Goal: Task Accomplishment & Management: Complete application form

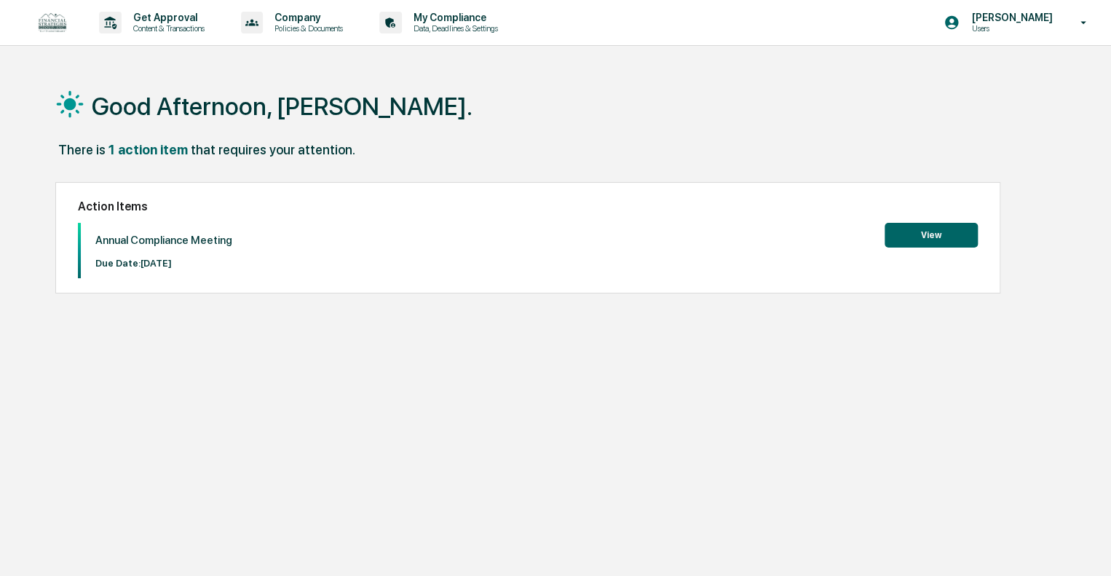
click at [919, 226] on button "View" at bounding box center [931, 235] width 93 height 25
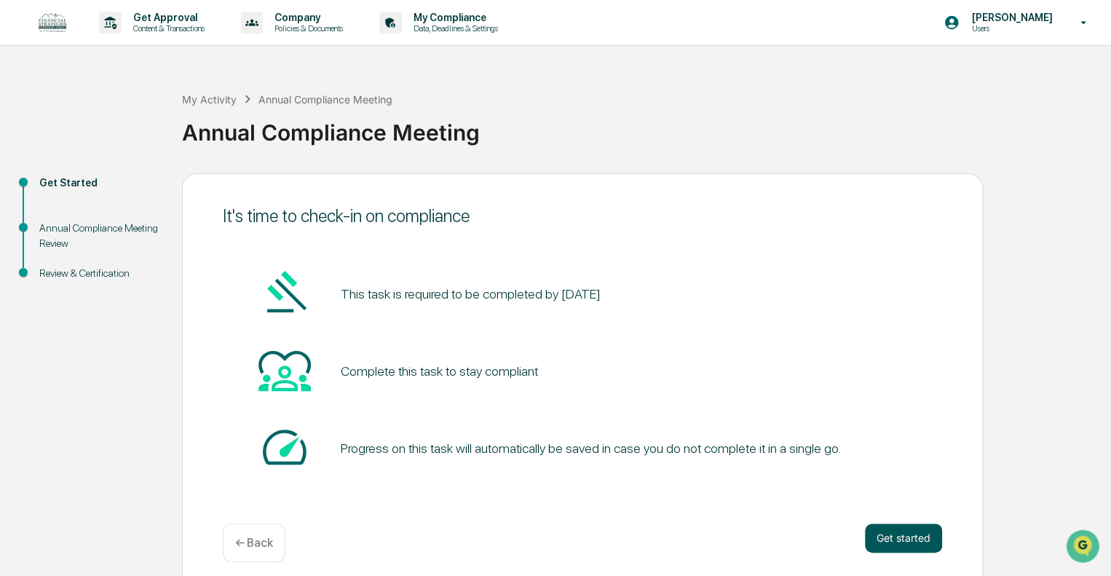
click at [893, 532] on button "Get started" at bounding box center [903, 537] width 77 height 29
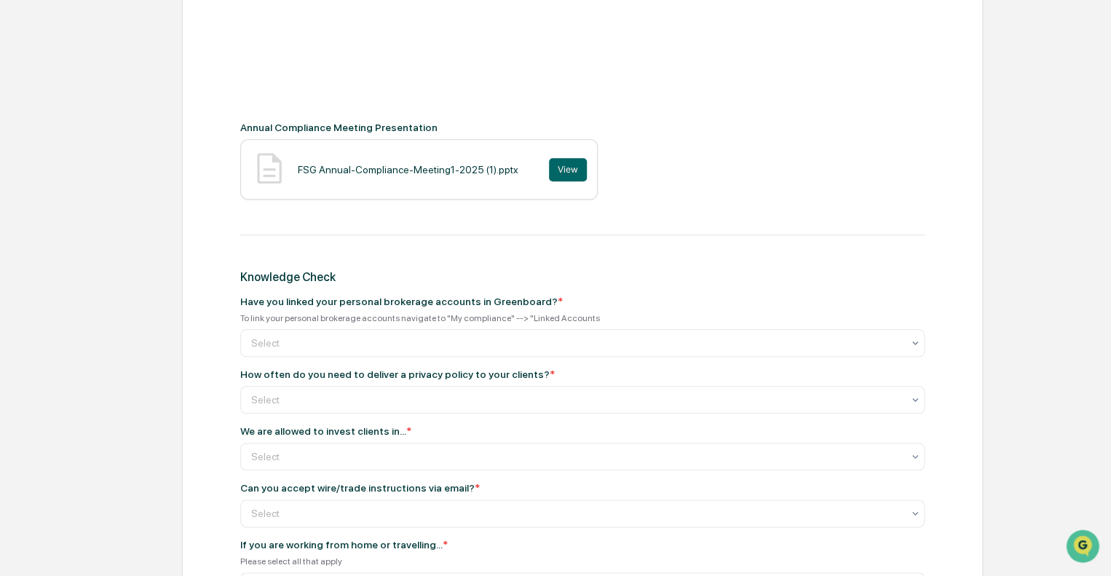
scroll to position [582, 0]
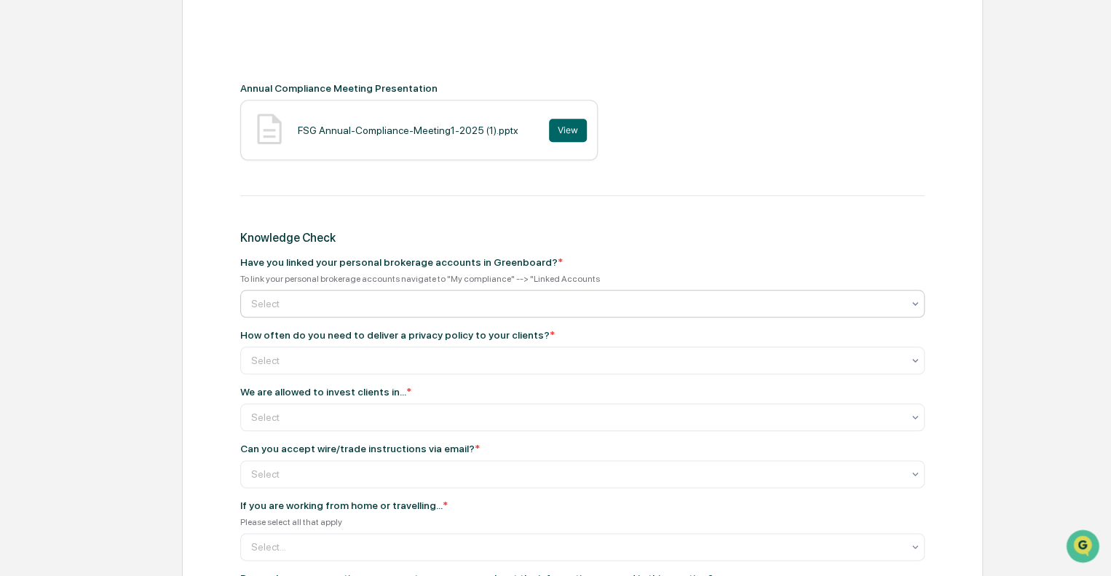
click at [542, 309] on div at bounding box center [576, 303] width 651 height 15
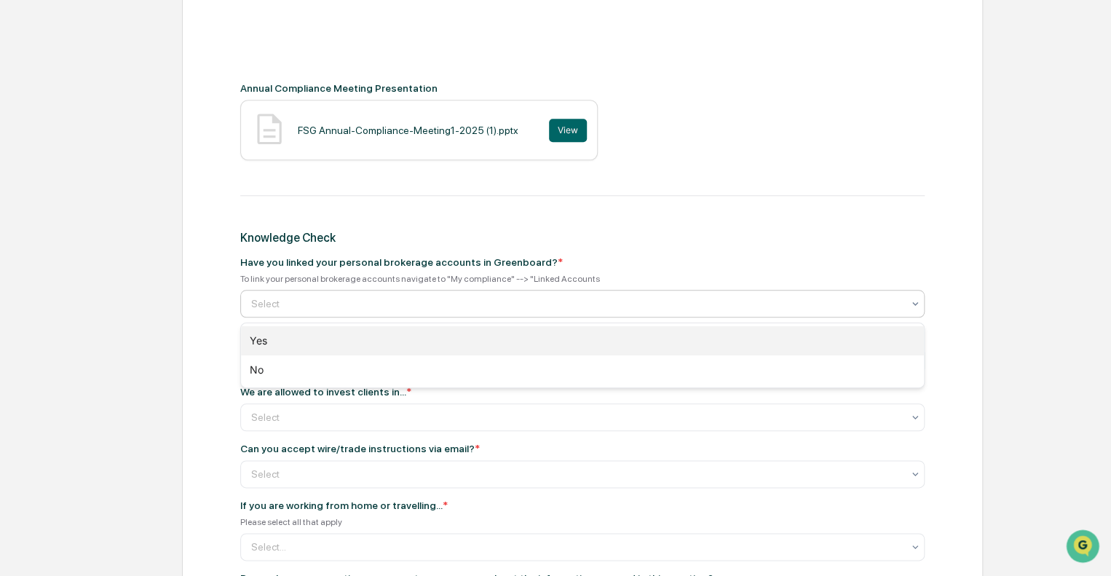
click at [542, 334] on div "Yes" at bounding box center [582, 340] width 683 height 29
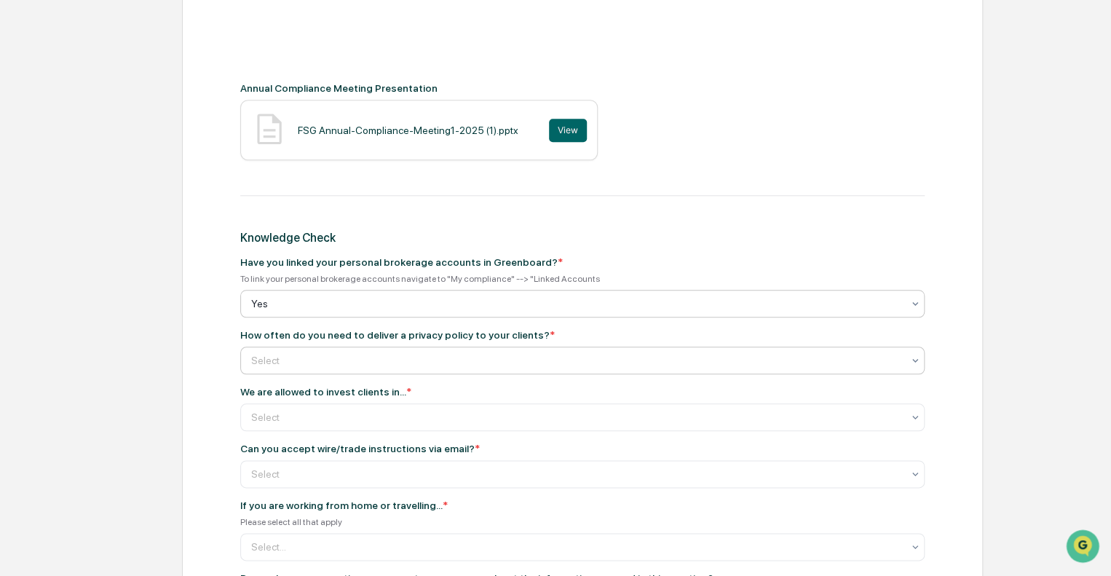
click at [531, 363] on div at bounding box center [576, 360] width 651 height 15
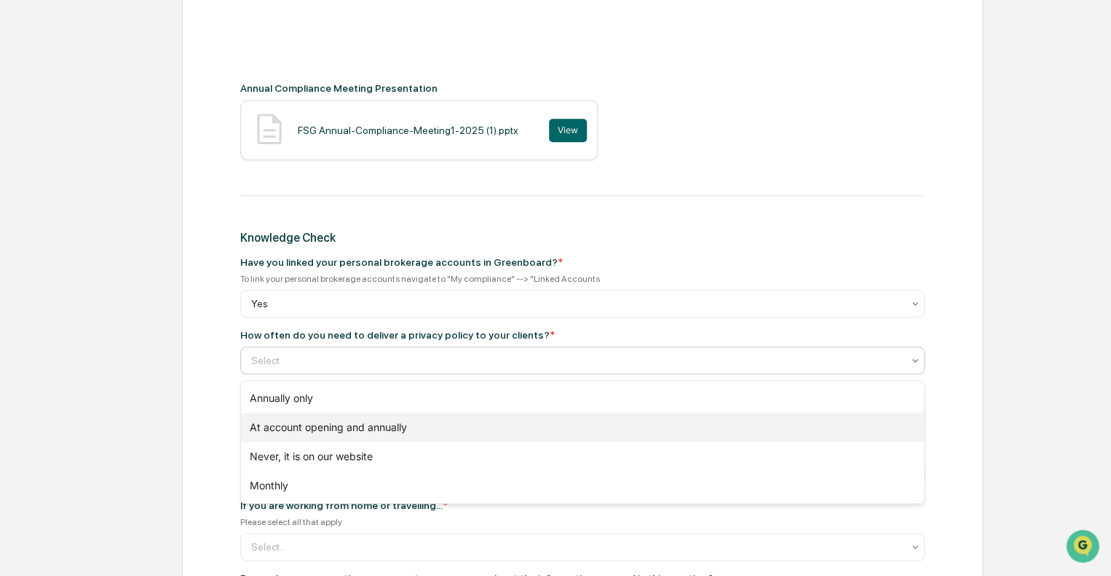
click at [536, 427] on div "At account opening and annually" at bounding box center [582, 427] width 683 height 29
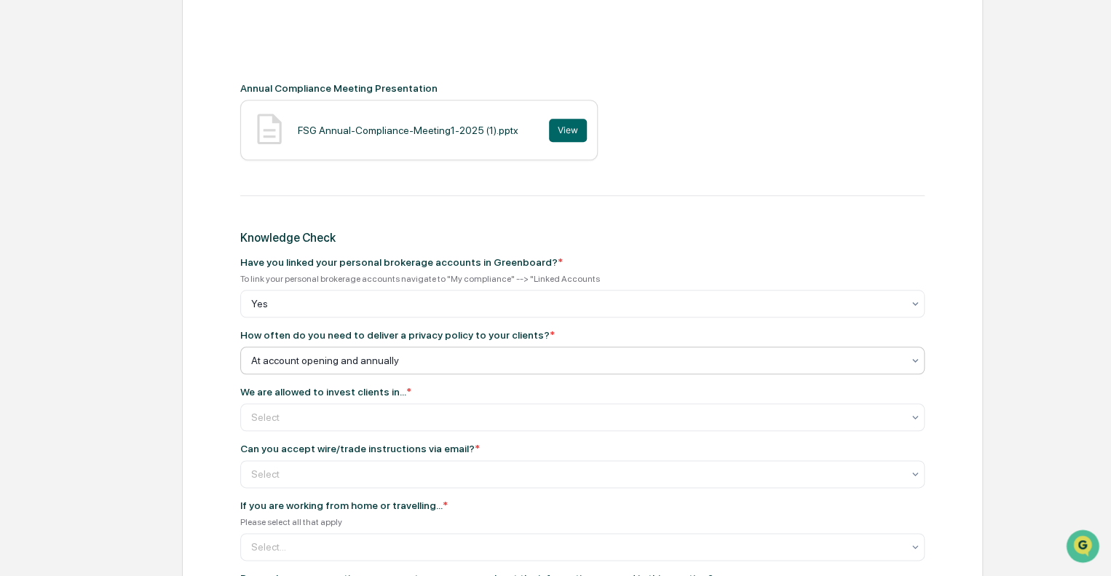
click at [536, 424] on div at bounding box center [576, 417] width 651 height 15
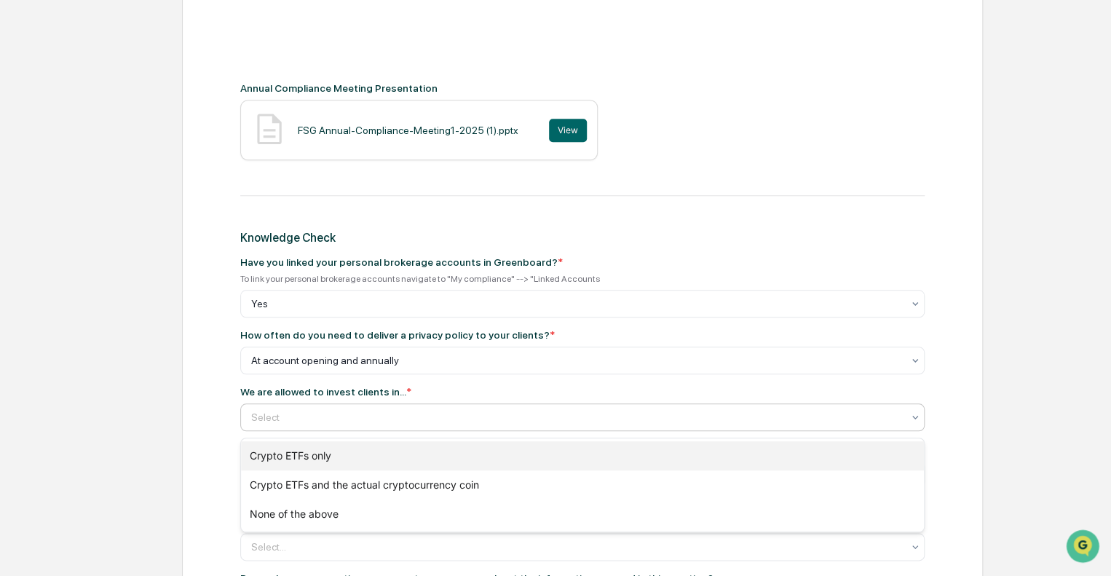
click at [537, 455] on div "Crypto ETFs only" at bounding box center [582, 455] width 683 height 29
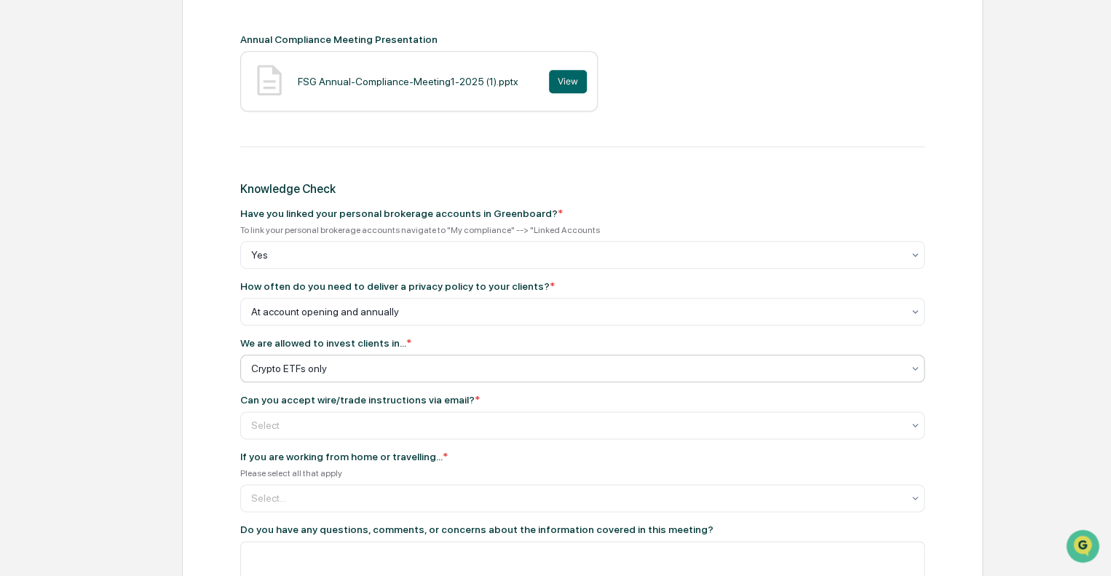
scroll to position [655, 0]
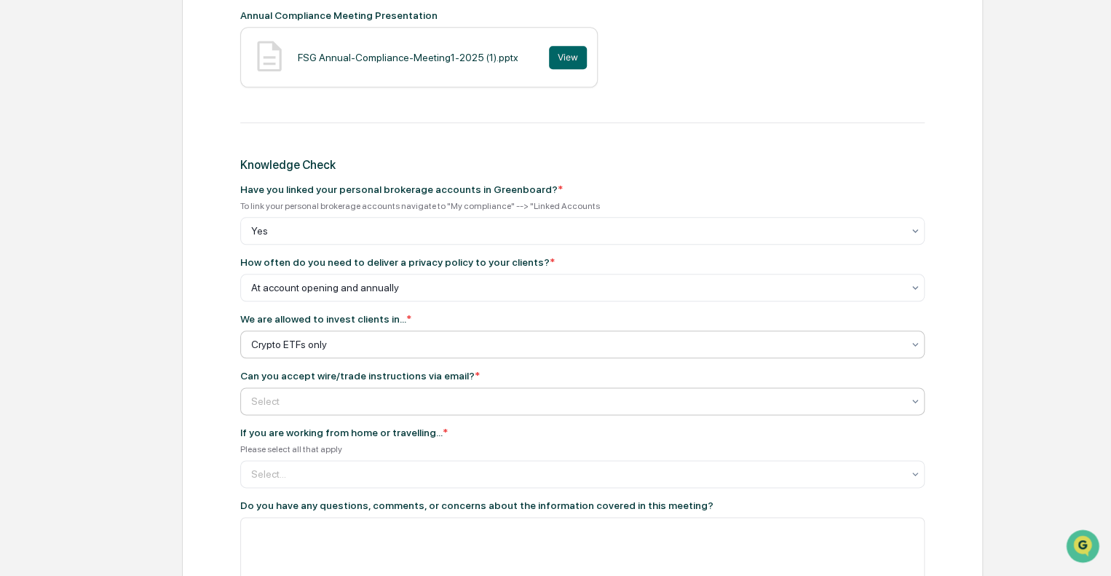
click at [468, 403] on div at bounding box center [576, 401] width 651 height 15
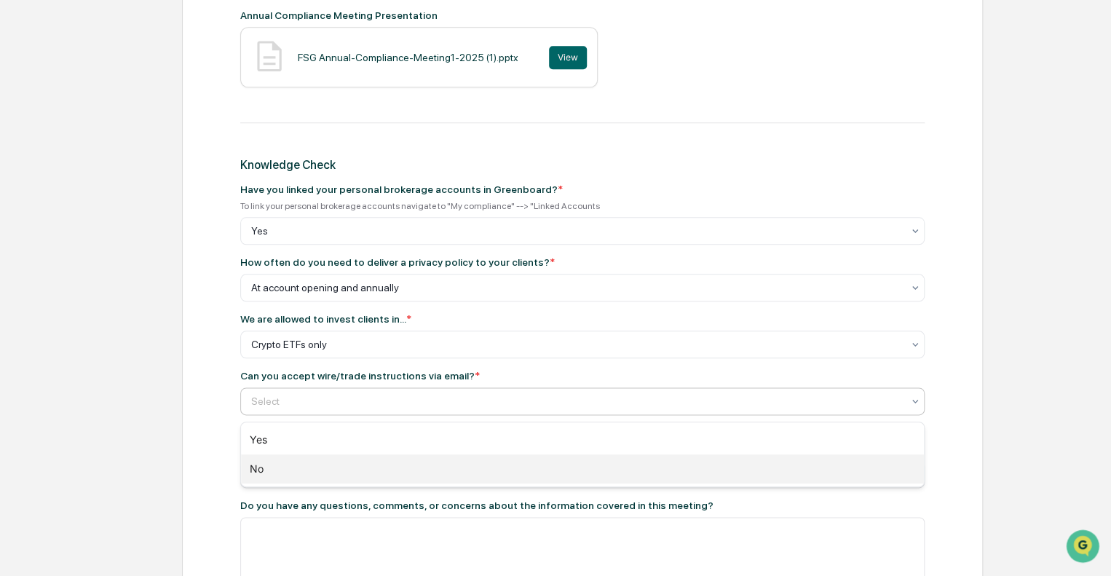
click at [485, 471] on div "No" at bounding box center [582, 468] width 683 height 29
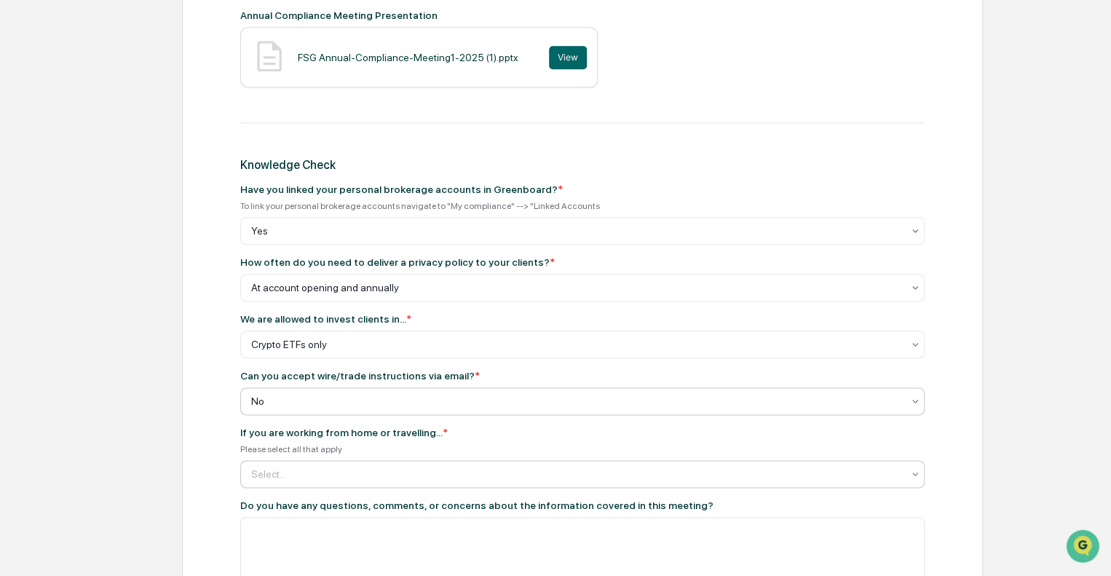
click at [483, 481] on div at bounding box center [576, 474] width 651 height 15
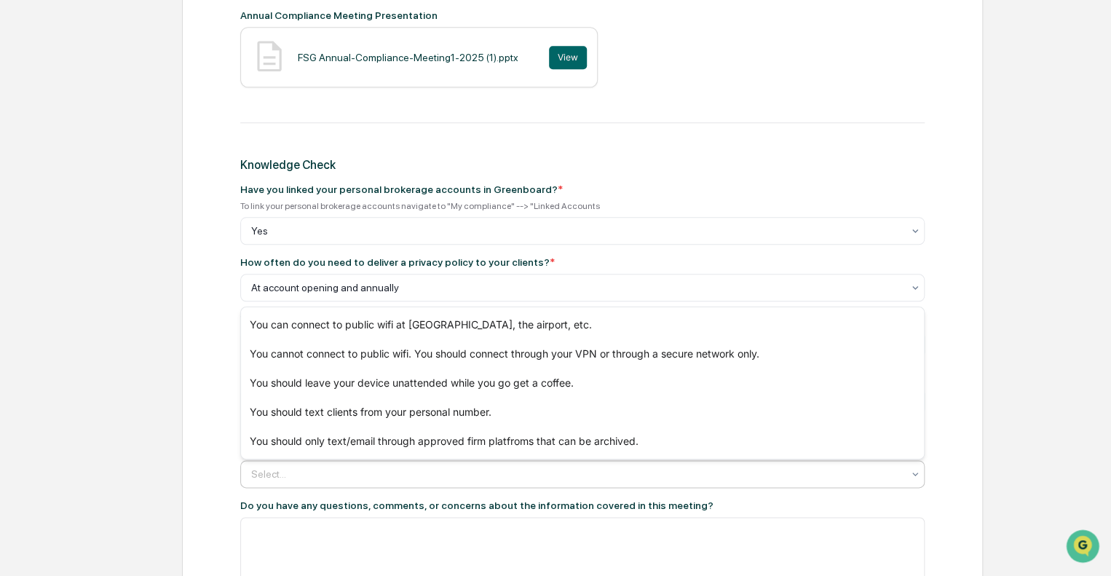
drag, startPoint x: 480, startPoint y: 479, endPoint x: 440, endPoint y: 483, distance: 40.9
click at [440, 481] on div at bounding box center [576, 474] width 651 height 15
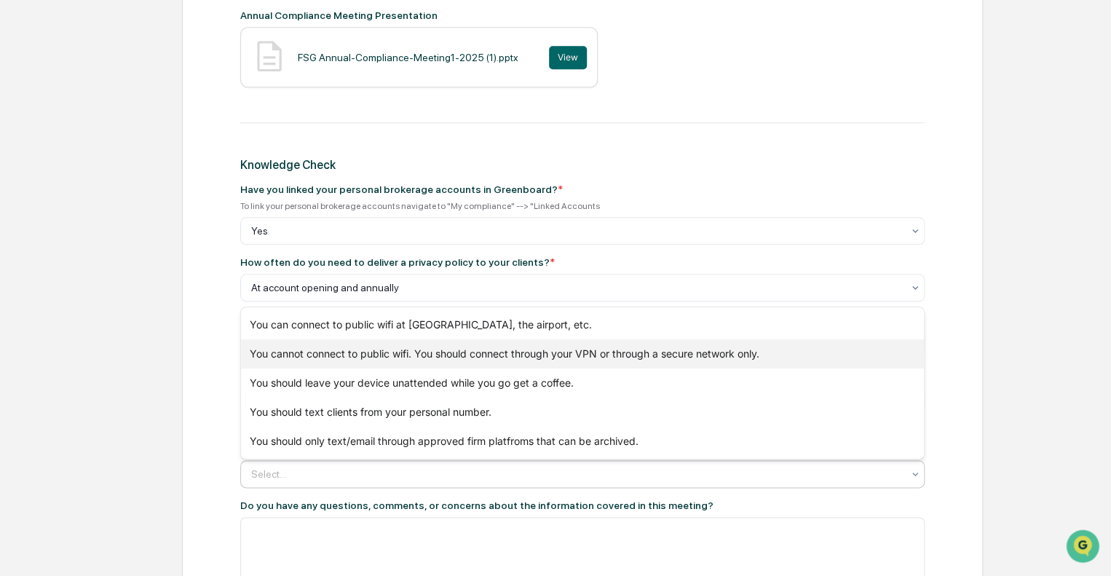
click at [594, 358] on div "You cannot connect to public wifi. You should connect through your VPN or throu…" at bounding box center [582, 353] width 683 height 29
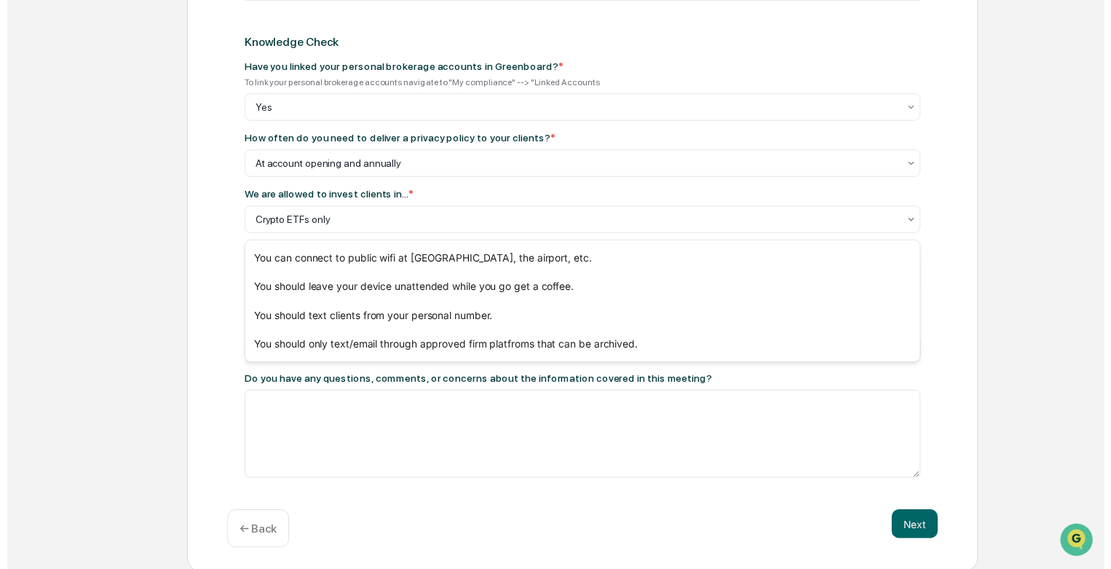
scroll to position [785, 0]
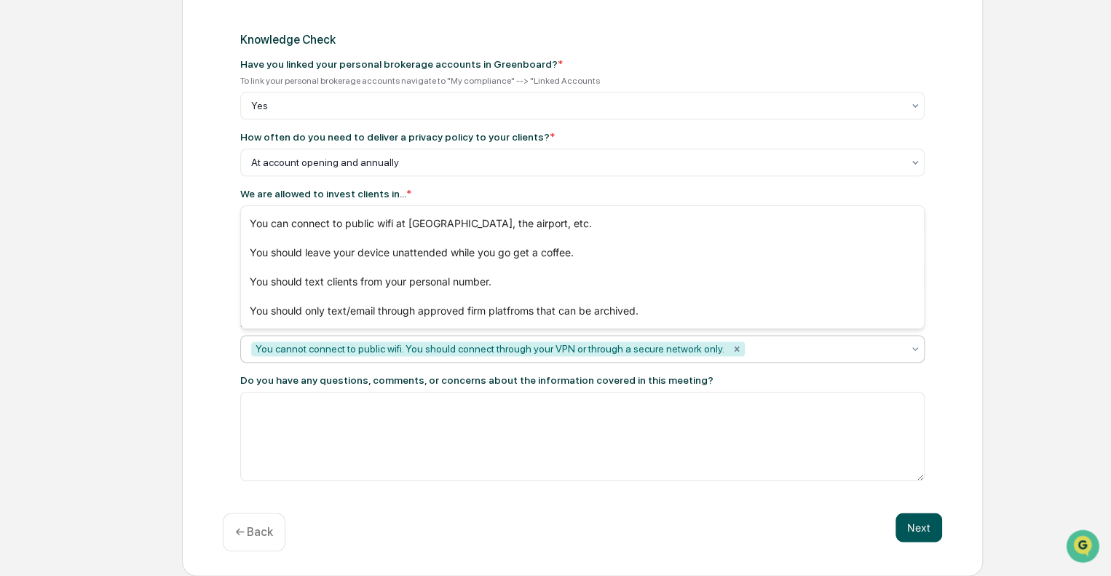
click at [916, 530] on button "Next" at bounding box center [918, 527] width 47 height 29
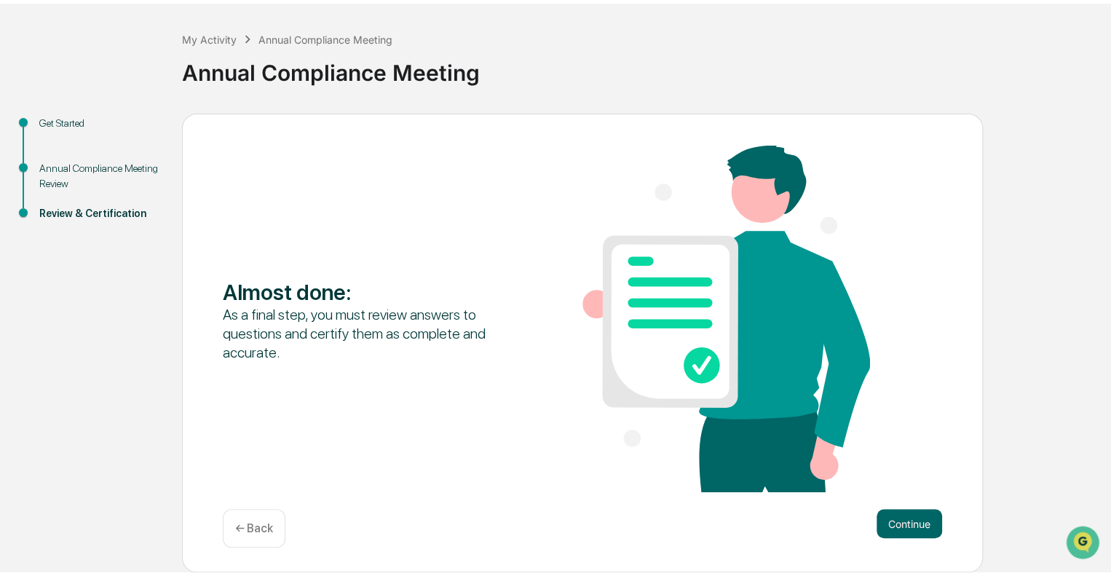
scroll to position [55, 0]
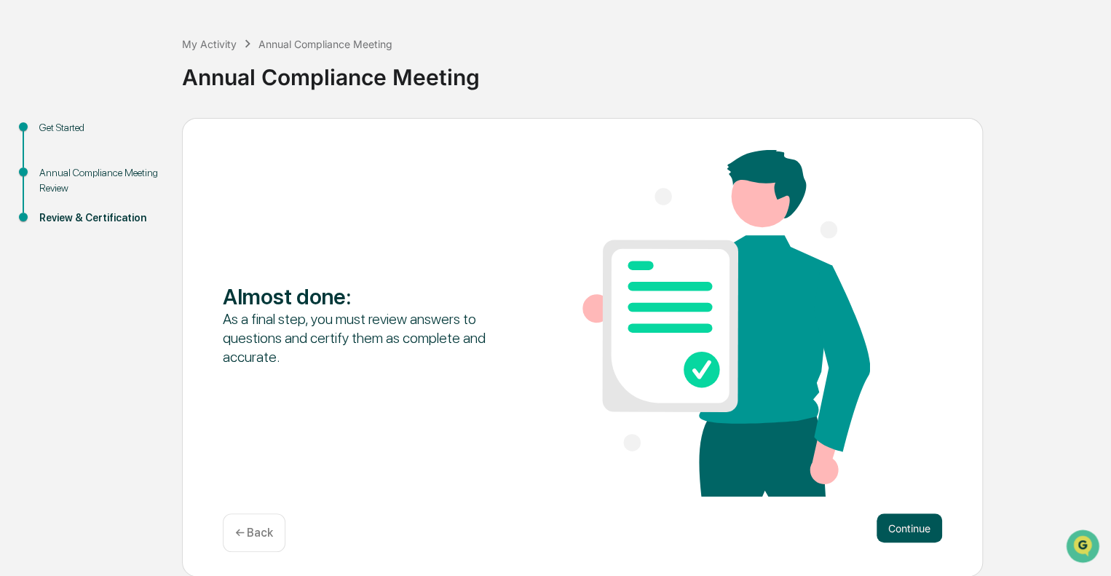
click at [906, 527] on button "Continue" at bounding box center [910, 527] width 66 height 29
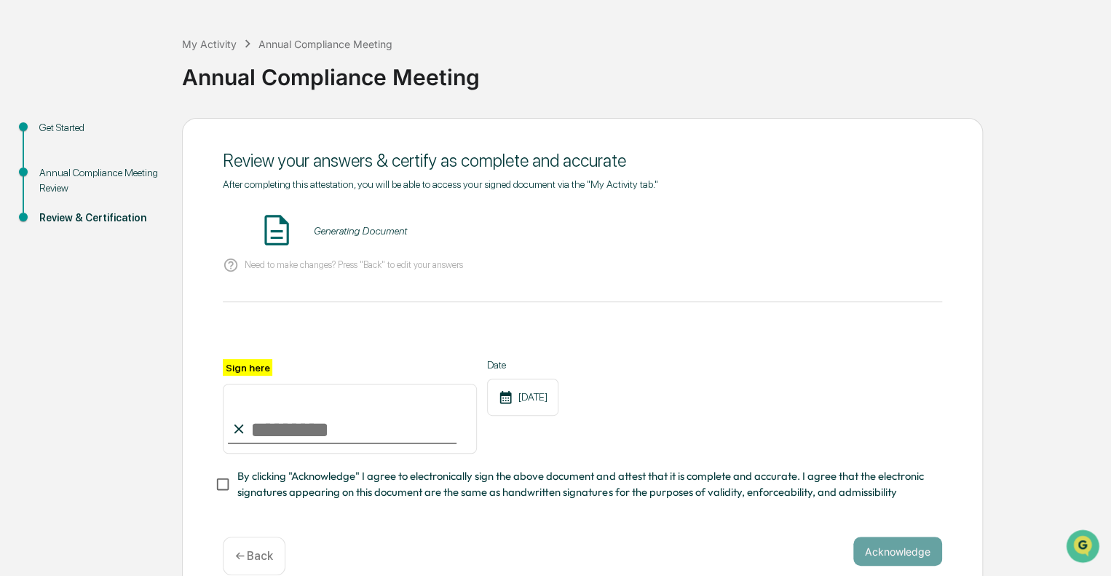
click at [303, 424] on input "Sign here" at bounding box center [350, 419] width 254 height 70
type input "**********"
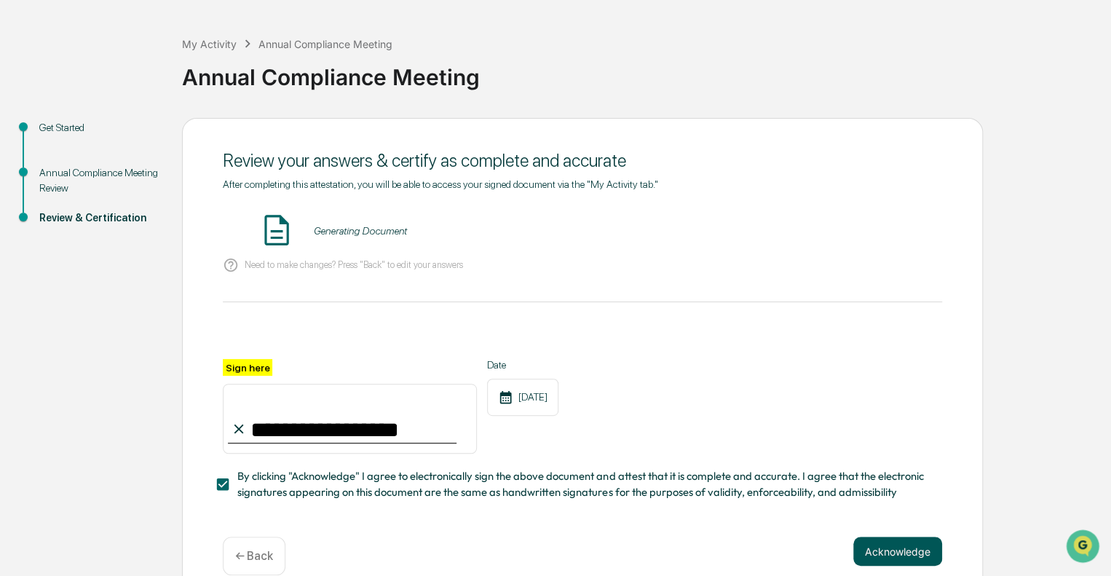
click at [884, 553] on button "Acknowledge" at bounding box center [897, 551] width 89 height 29
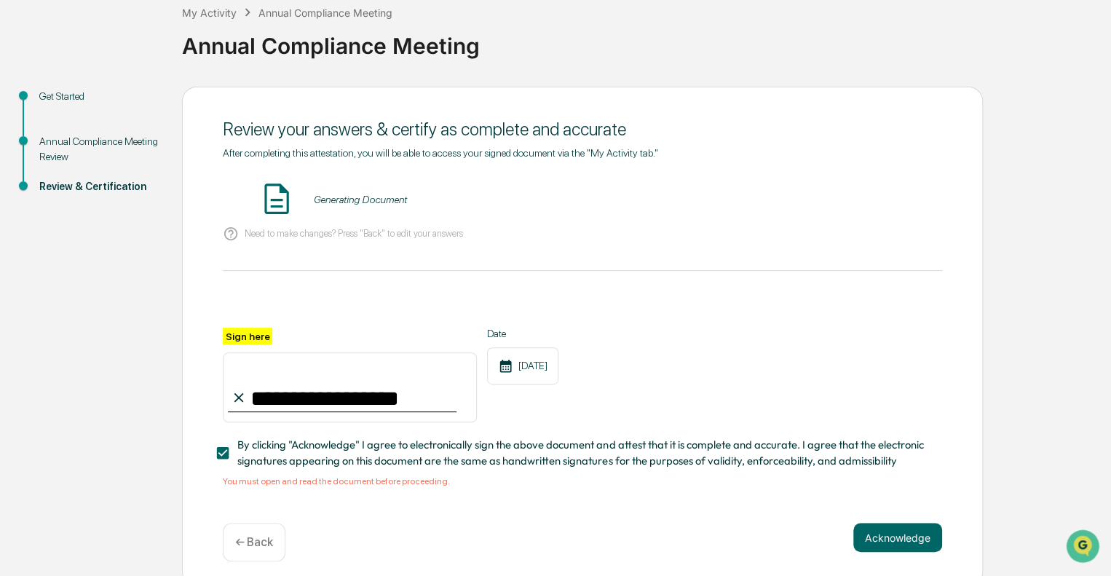
scroll to position [102, 0]
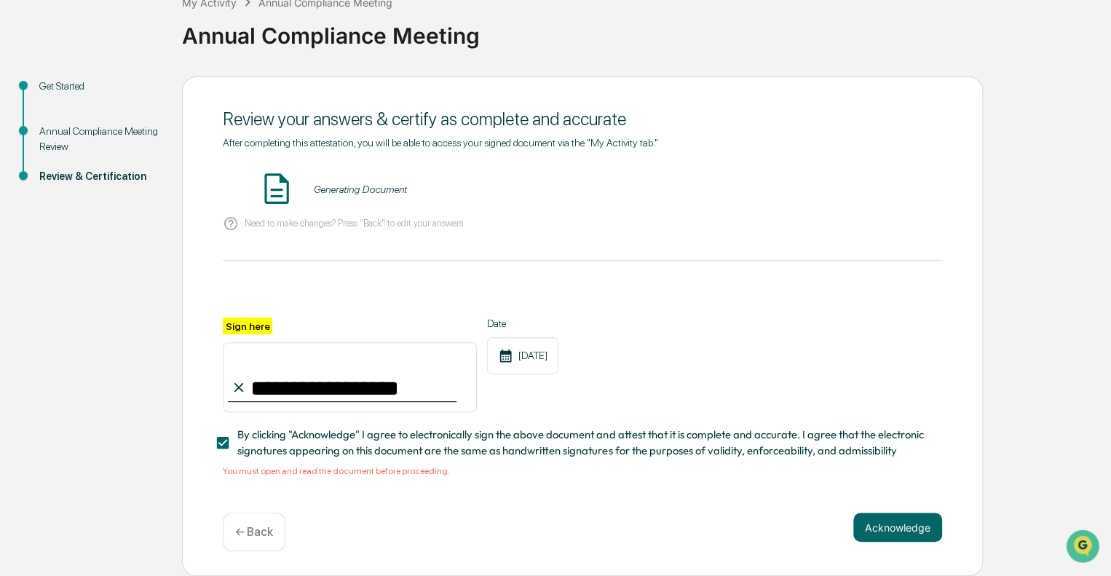
click at [359, 185] on div "Generating Document" at bounding box center [359, 189] width 93 height 12
click at [274, 181] on img at bounding box center [276, 188] width 36 height 36
click at [454, 504] on div "**********" at bounding box center [582, 326] width 801 height 500
click at [857, 194] on button "VIEW" at bounding box center [859, 189] width 95 height 25
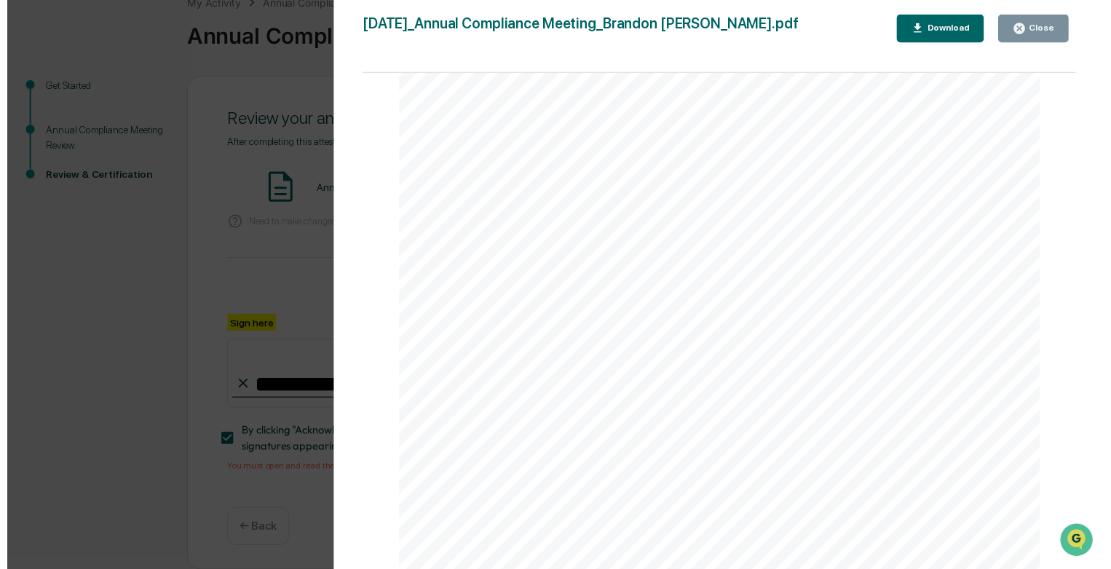
scroll to position [1415, 0]
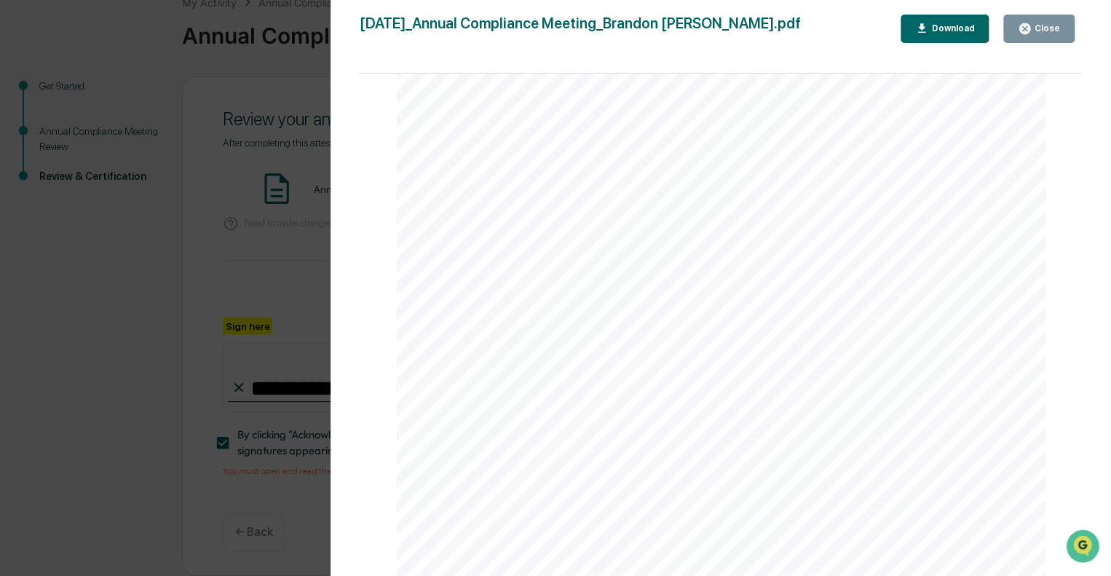
click at [1040, 36] on button "Close" at bounding box center [1038, 29] width 71 height 28
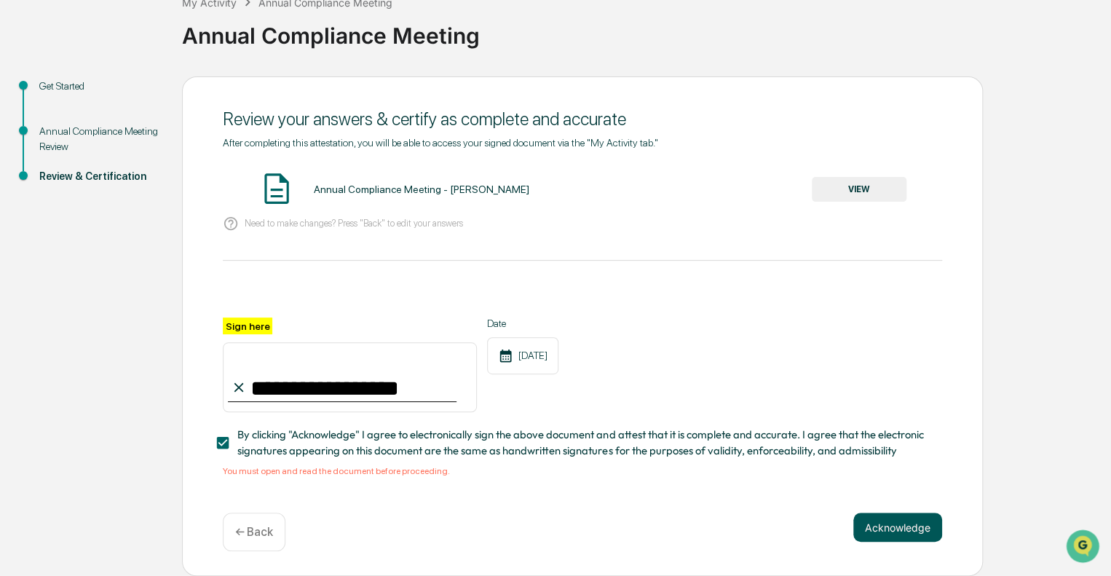
click at [885, 531] on button "Acknowledge" at bounding box center [897, 527] width 89 height 29
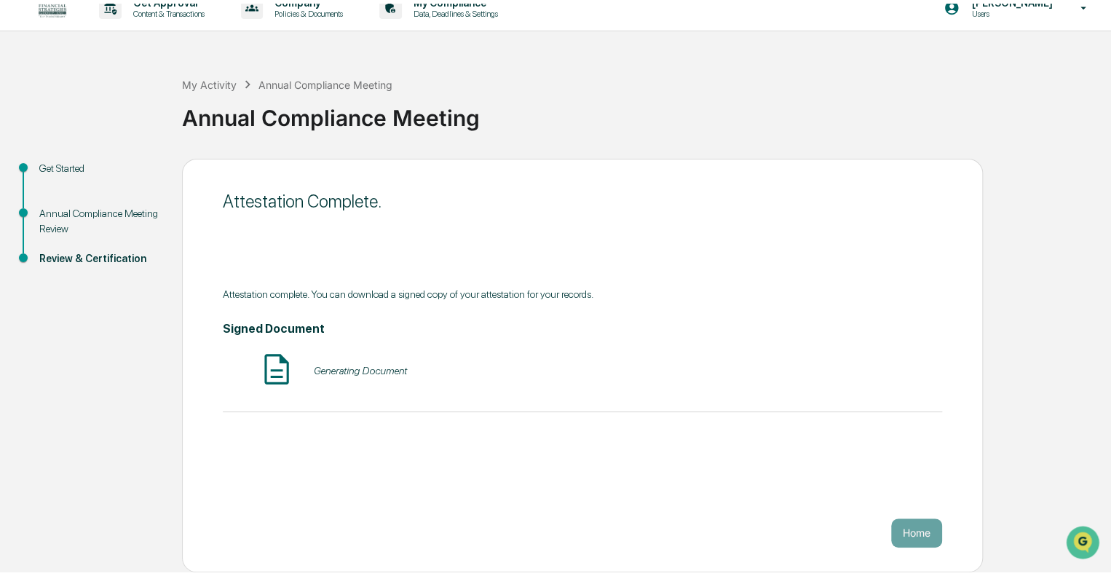
scroll to position [9, 0]
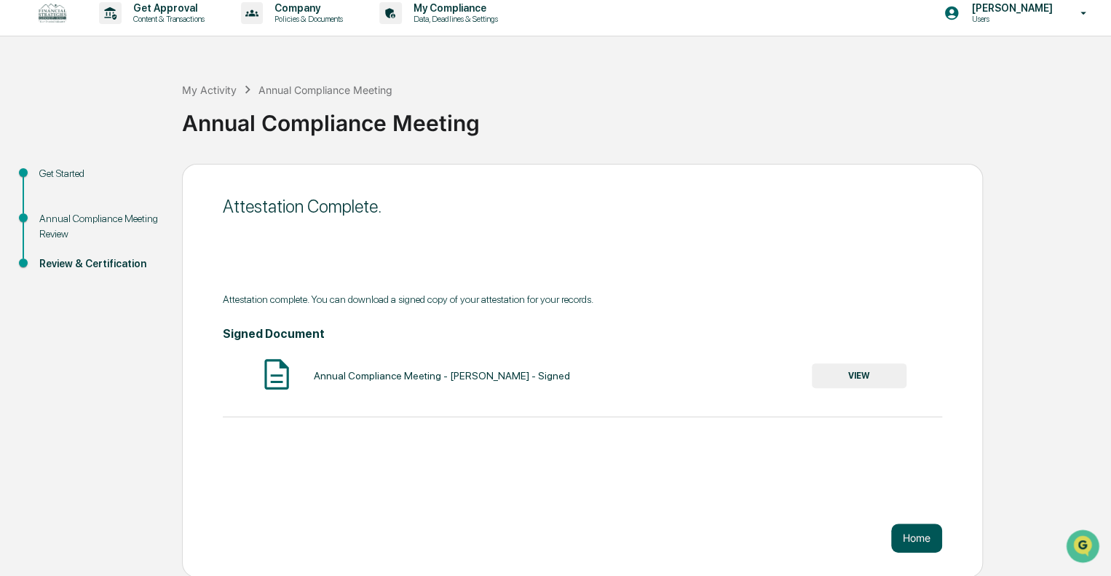
click at [898, 547] on button "Home" at bounding box center [916, 537] width 51 height 29
